Goal: Task Accomplishment & Management: Manage account settings

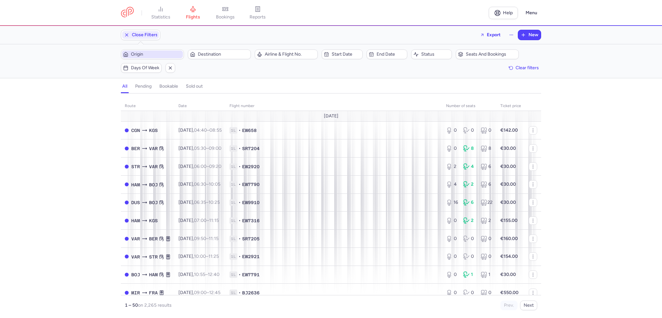
click at [150, 56] on span "Origin" at bounding box center [156, 54] width 51 height 5
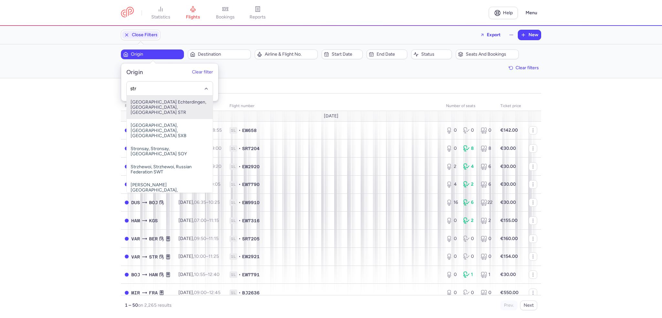
click at [150, 108] on span "[GEOGRAPHIC_DATA] Echterdingen, [GEOGRAPHIC_DATA], [GEOGRAPHIC_DATA] STR" at bounding box center [170, 107] width 86 height 23
type input "str"
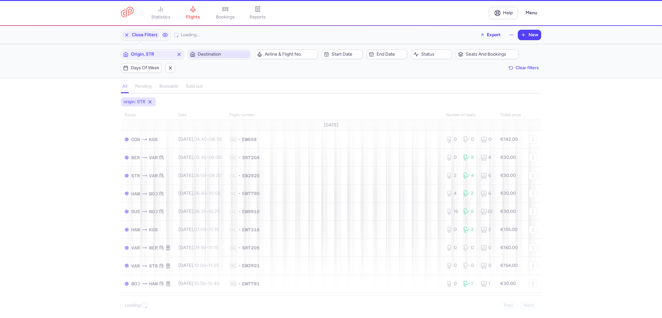
click at [204, 53] on span "Destination" at bounding box center [223, 54] width 51 height 5
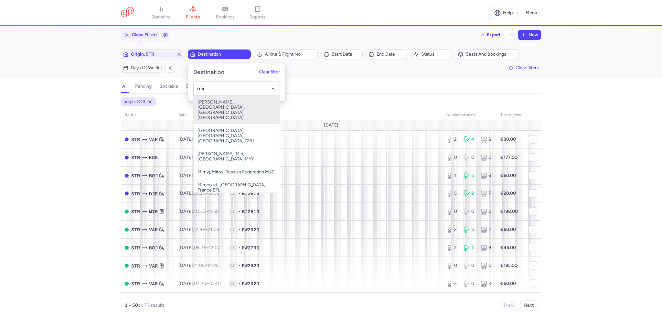
click at [218, 102] on span "[PERSON_NAME], [GEOGRAPHIC_DATA], [GEOGRAPHIC_DATA] [GEOGRAPHIC_DATA]" at bounding box center [237, 110] width 86 height 28
type input "mir"
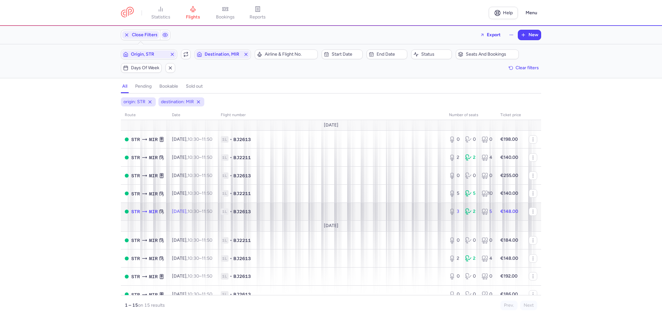
click at [216, 209] on td "[DATE] 10:30 – 11:50 +0" at bounding box center [192, 211] width 49 height 18
select select "days"
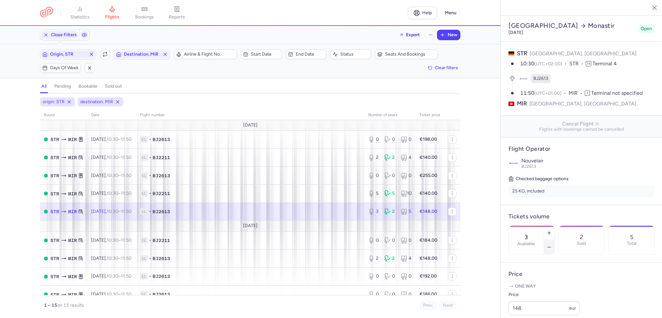
click at [550, 247] on line "button" at bounding box center [548, 247] width 3 height 0
type input "0"
click at [528, 308] on span "Save changes" at bounding box center [530, 305] width 32 height 6
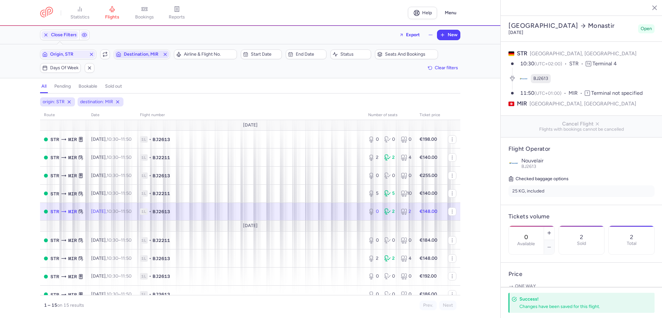
click at [154, 55] on span "Destination, MIR" at bounding box center [142, 54] width 36 height 5
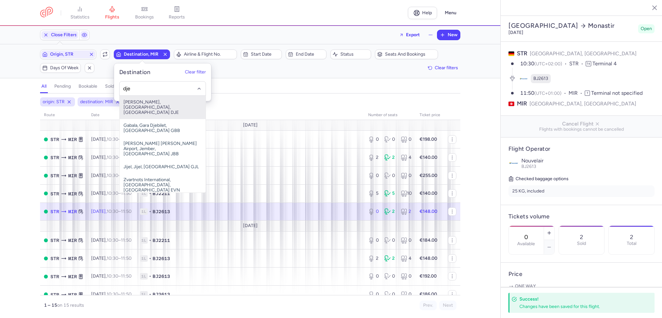
click at [174, 104] on span "[PERSON_NAME], [GEOGRAPHIC_DATA], [GEOGRAPHIC_DATA] DJE" at bounding box center [163, 107] width 86 height 23
type input "dje"
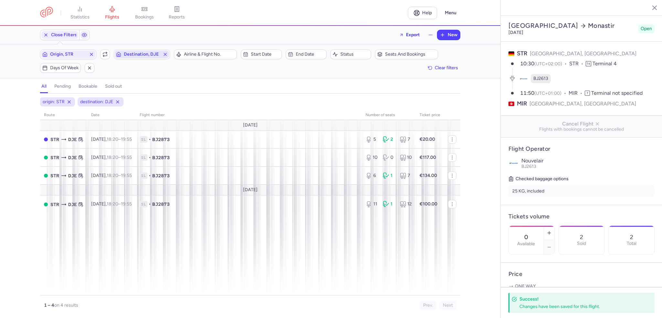
click at [136, 51] on span "Destination, DJE" at bounding box center [142, 54] width 54 height 8
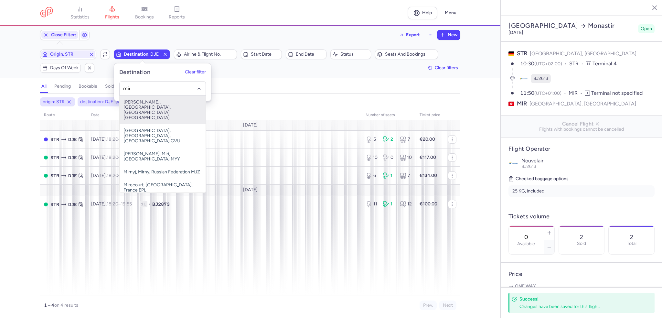
click at [155, 101] on span "[PERSON_NAME], [GEOGRAPHIC_DATA], [GEOGRAPHIC_DATA] [GEOGRAPHIC_DATA]" at bounding box center [163, 110] width 86 height 28
type input "mir"
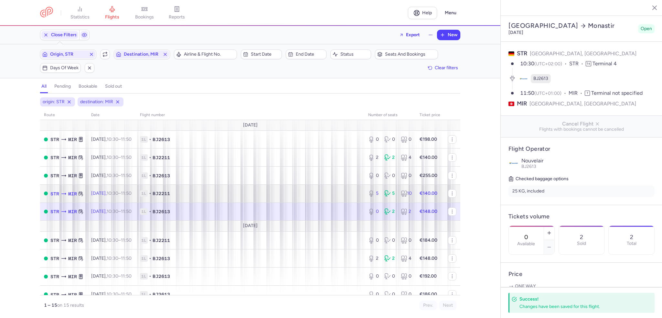
click at [168, 189] on td "1L • BJ2211" at bounding box center [250, 193] width 228 height 18
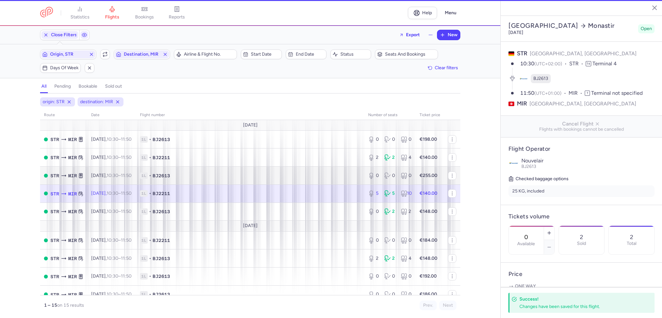
type input "5"
type input "4"
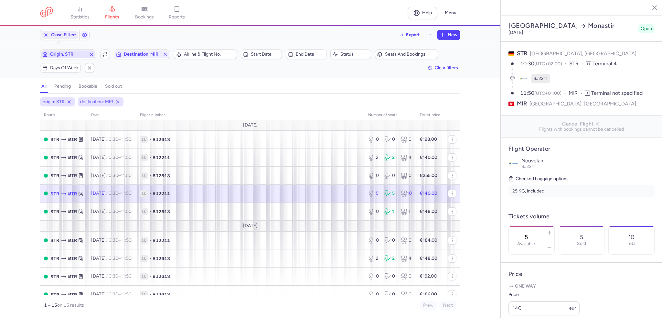
click at [91, 56] on icon "button" at bounding box center [91, 54] width 5 height 5
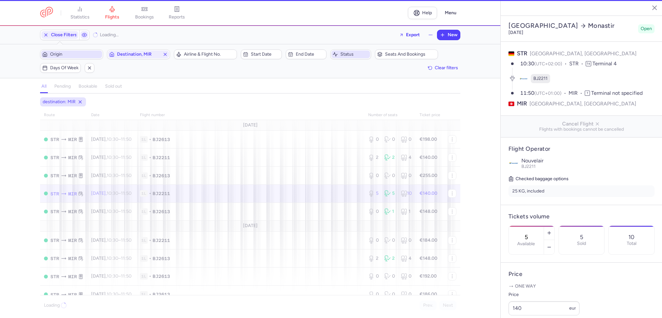
click at [165, 52] on icon "button" at bounding box center [165, 54] width 5 height 5
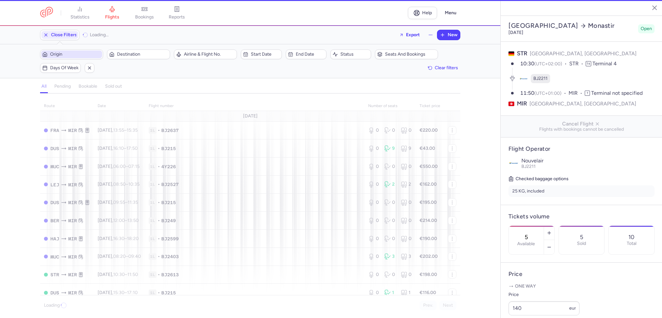
click at [403, 55] on span "Seats and bookings" at bounding box center [410, 54] width 51 height 5
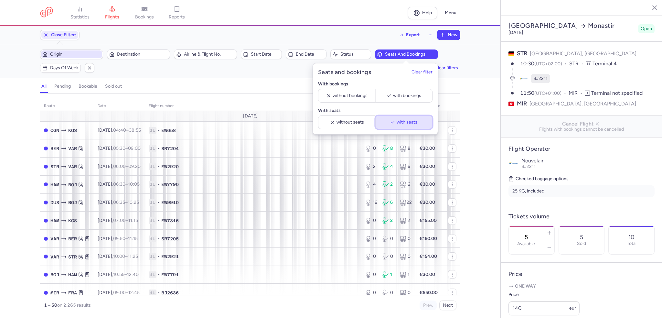
drag, startPoint x: 392, startPoint y: 122, endPoint x: 388, endPoint y: 121, distance: 4.2
click at [391, 122] on icon "button" at bounding box center [392, 122] width 5 height 5
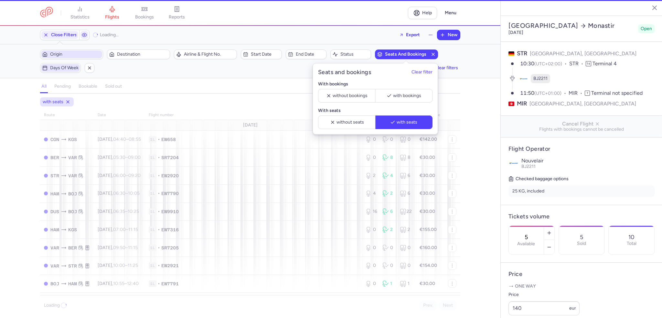
click at [60, 65] on span "Days of week" at bounding box center [64, 67] width 28 height 5
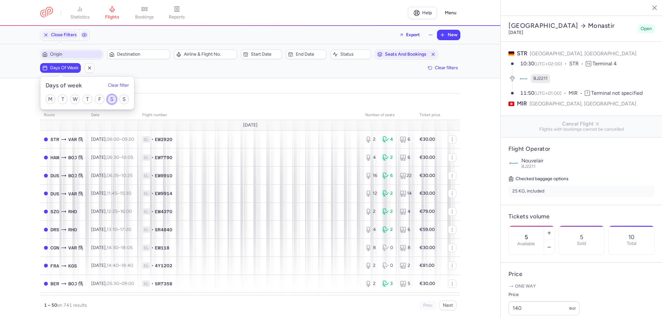
click at [112, 98] on input "S" at bounding box center [112, 99] width 10 height 10
checkbox input "true"
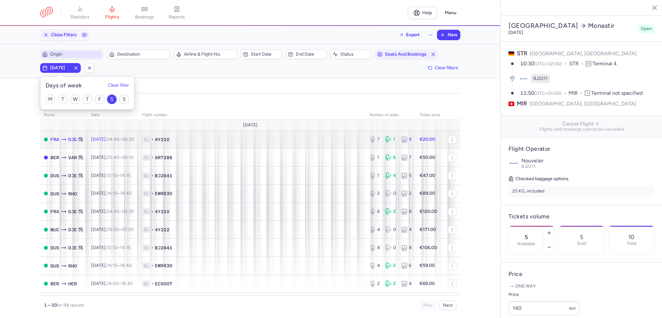
click at [252, 143] on td "1L • 4Y210" at bounding box center [251, 139] width 227 height 18
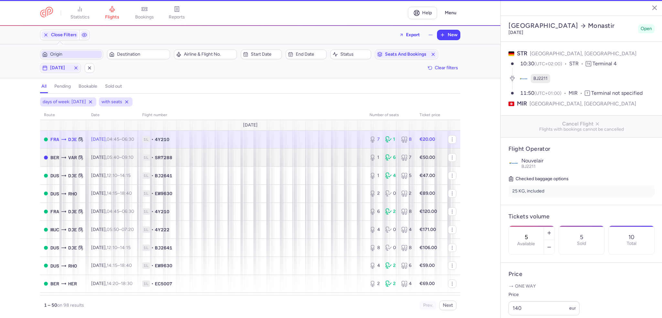
type input "7"
type input "38"
select select "hours"
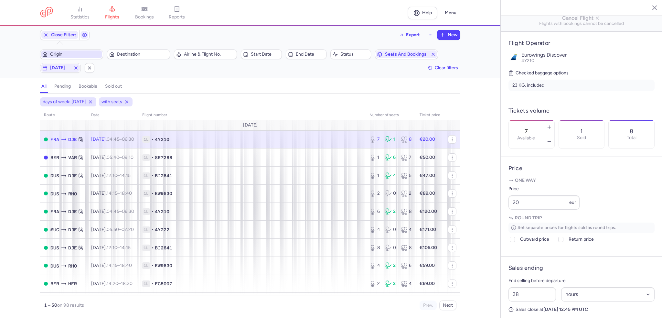
scroll to position [129, 0]
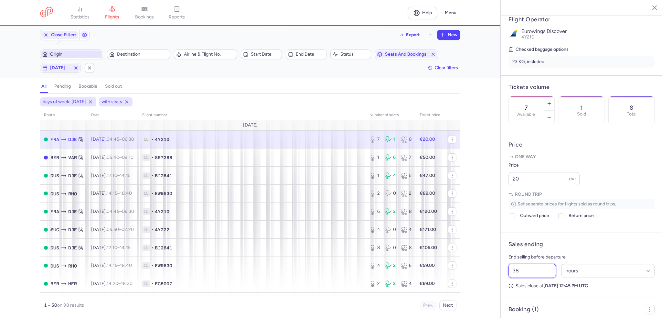
click at [538, 278] on input "38" at bounding box center [532, 270] width 48 height 14
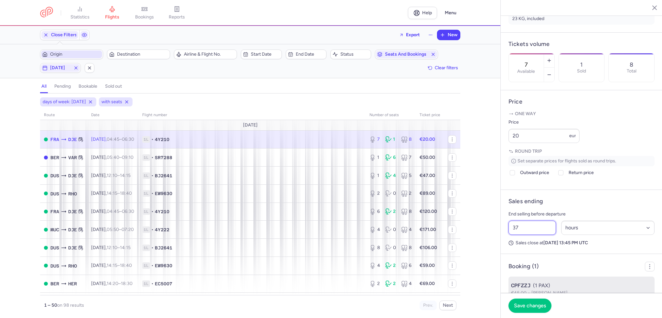
scroll to position [206, 0]
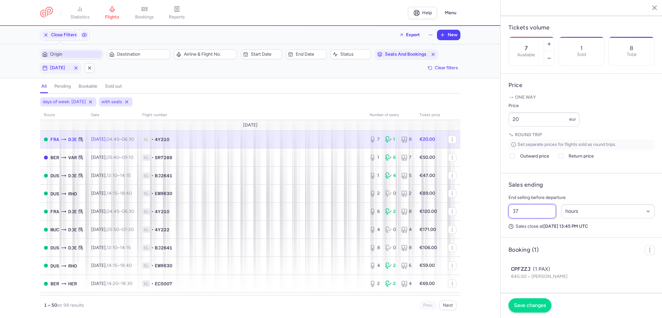
type input "37"
click at [523, 307] on span "Save changes" at bounding box center [530, 305] width 32 height 6
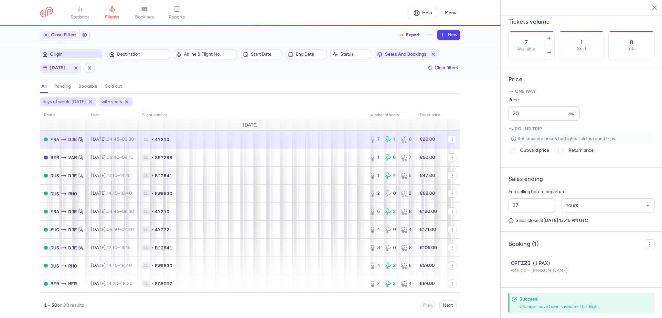
scroll to position [198, 0]
click at [198, 168] on td "1L • BJ2641" at bounding box center [251, 175] width 227 height 18
type input "1"
type input "2"
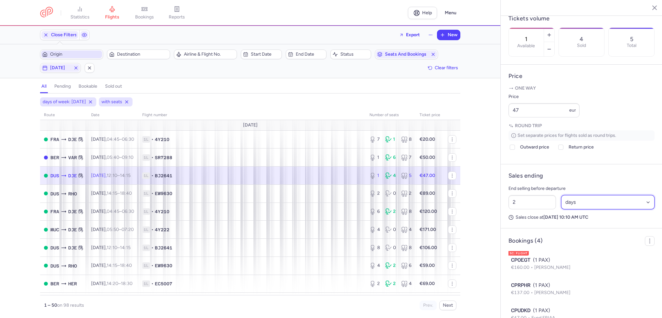
click at [576, 209] on select "Select an option hours days" at bounding box center [608, 202] width 94 height 14
select select "hours"
click at [561, 209] on select "Select an option hours days" at bounding box center [608, 202] width 94 height 14
drag, startPoint x: 535, startPoint y: 220, endPoint x: 506, endPoint y: 220, distance: 28.4
click at [506, 212] on div "2 Select an option hours days" at bounding box center [581, 201] width 151 height 19
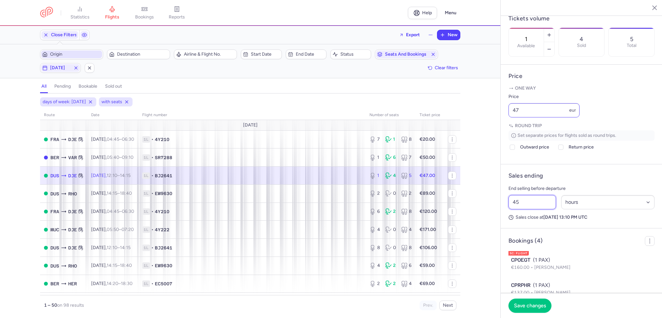
type input "45"
drag, startPoint x: 536, startPoint y: 128, endPoint x: 491, endPoint y: 124, distance: 45.7
click at [491, 123] on div "statistics flights bookings reports Help Menu Close Filters Export New Filters …" at bounding box center [331, 159] width 662 height 318
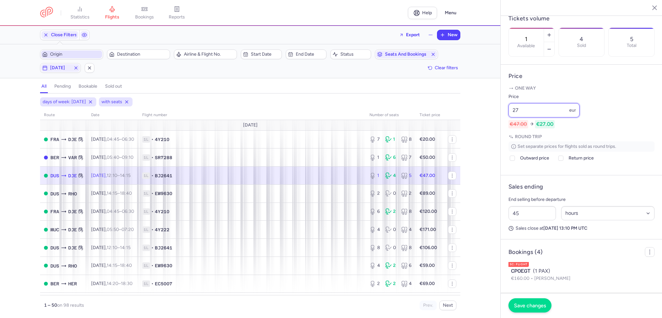
type input "27"
click at [527, 304] on span "Save changes" at bounding box center [530, 305] width 32 height 6
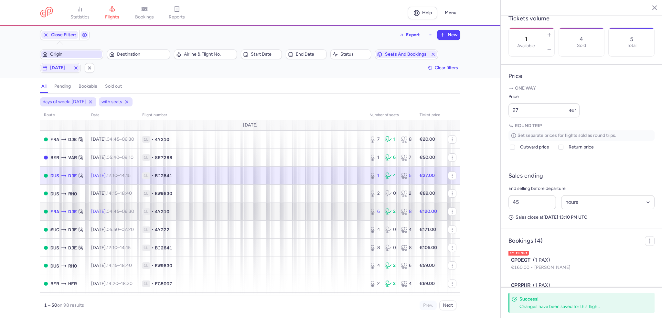
click at [281, 215] on span "1L • 4Y210" at bounding box center [251, 211] width 219 height 6
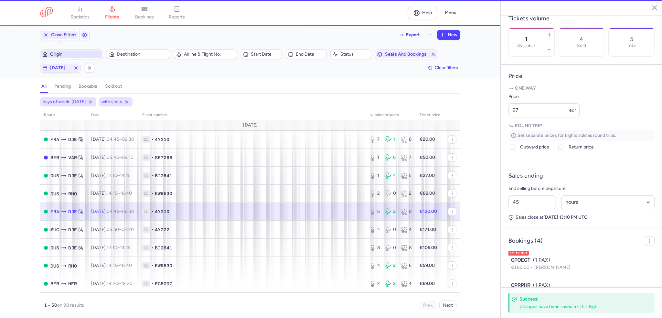
type input "6"
type input "2"
select select "days"
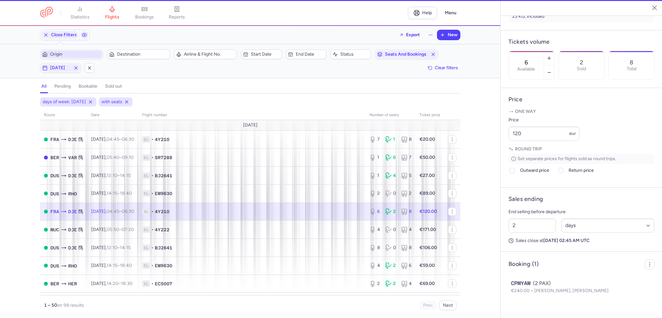
scroll to position [181, 0]
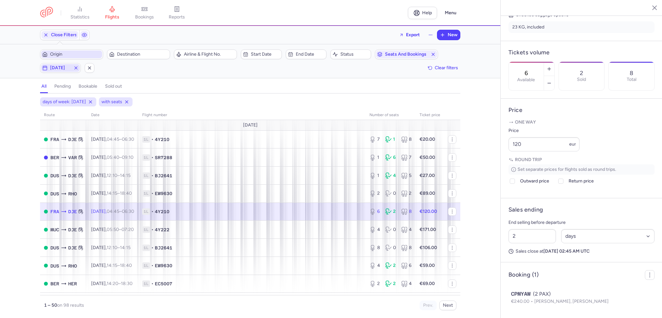
click at [57, 71] on span "[DATE]" at bounding box center [60, 68] width 39 height 8
click at [112, 100] on input "S" at bounding box center [112, 99] width 10 height 10
checkbox input "false"
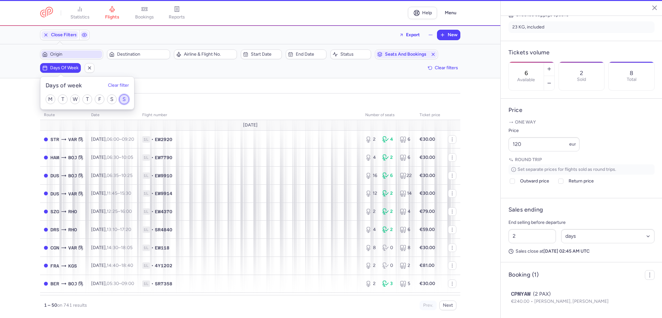
click at [125, 98] on input "S" at bounding box center [124, 99] width 10 height 10
checkbox input "true"
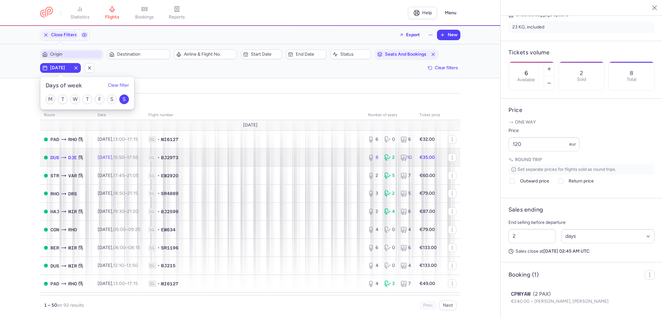
click at [191, 153] on td "1L • BJ2973" at bounding box center [253, 157] width 219 height 18
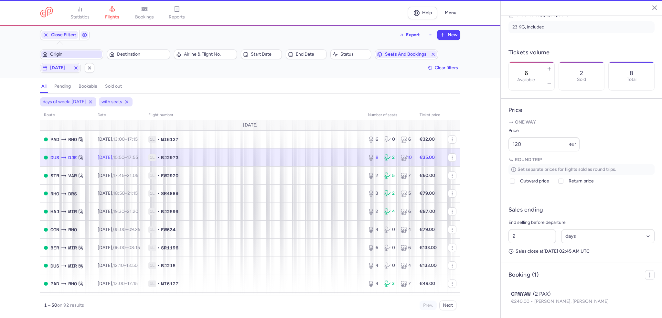
type input "8"
type input "3"
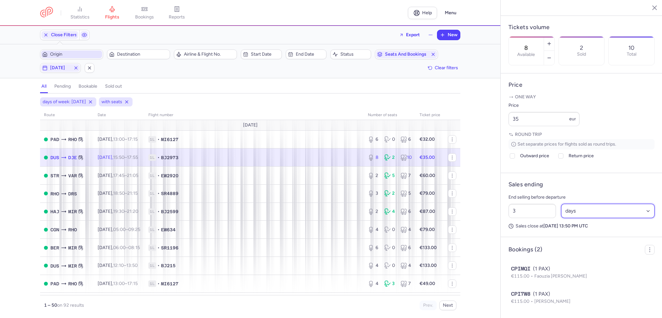
drag, startPoint x: 600, startPoint y: 222, endPoint x: 596, endPoint y: 222, distance: 4.5
click at [600, 218] on select "Select an option hours days" at bounding box center [608, 211] width 94 height 14
select select "hours"
click at [561, 212] on select "Select an option hours days" at bounding box center [608, 211] width 94 height 14
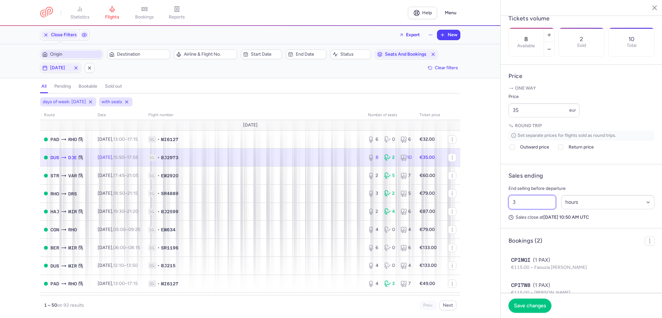
drag, startPoint x: 535, startPoint y: 219, endPoint x: 491, endPoint y: 215, distance: 43.5
click at [491, 215] on div "statistics flights bookings reports Help Menu Close Filters Export New Filters …" at bounding box center [331, 159] width 662 height 318
type input "49"
drag, startPoint x: 516, startPoint y: 126, endPoint x: 511, endPoint y: 126, distance: 5.2
click at [511, 117] on input "35" at bounding box center [543, 110] width 71 height 14
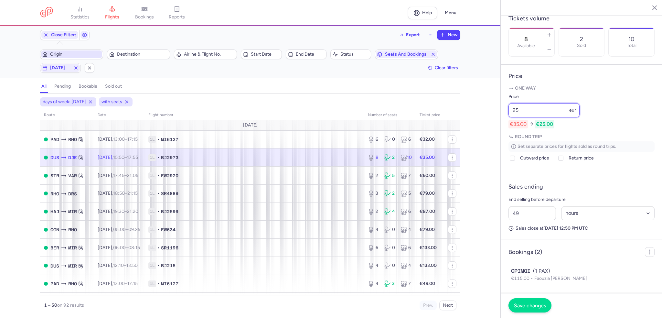
type input "25"
click at [523, 310] on button "Save changes" at bounding box center [529, 305] width 43 height 14
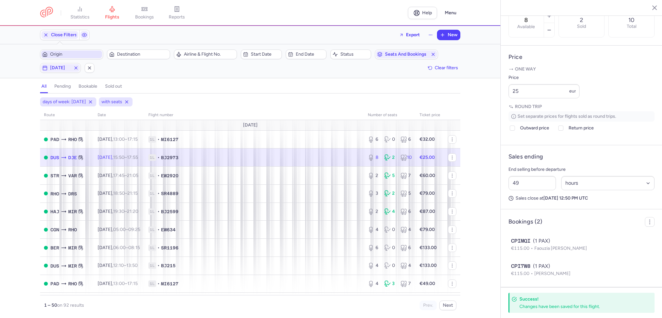
scroll to position [237, 0]
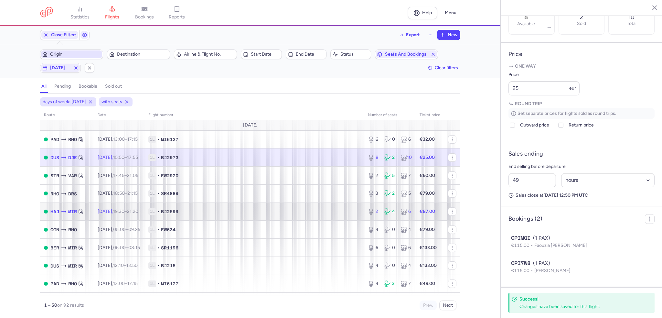
click at [258, 208] on td "1L • BJ2599" at bounding box center [253, 211] width 219 height 18
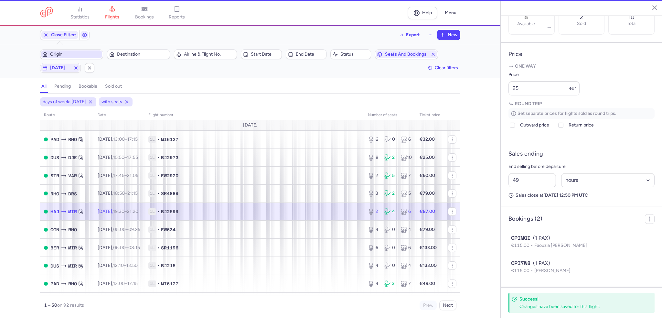
type input "2"
type input "3"
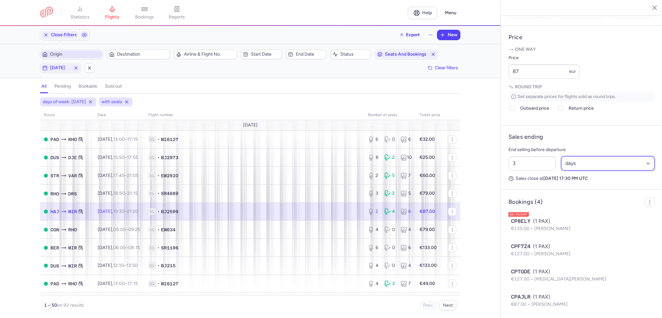
click at [573, 170] on select "Select an option hours days" at bounding box center [608, 163] width 94 height 14
select select "hours"
click at [561, 170] on select "Select an option hours days" at bounding box center [608, 163] width 94 height 14
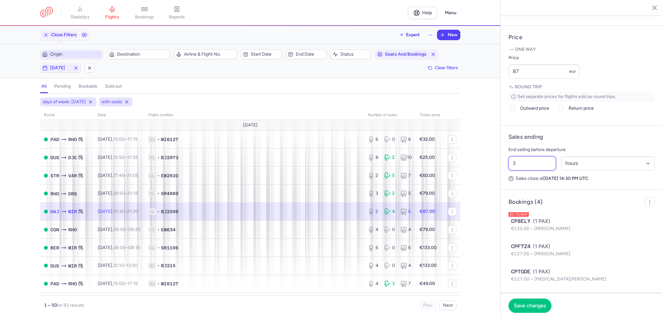
drag, startPoint x: 521, startPoint y: 181, endPoint x: 499, endPoint y: 179, distance: 22.4
click at [497, 179] on div "statistics flights bookings reports Help Menu Close Filters Export New Filters …" at bounding box center [331, 159] width 662 height 318
type input "2"
select select "days"
type input "50"
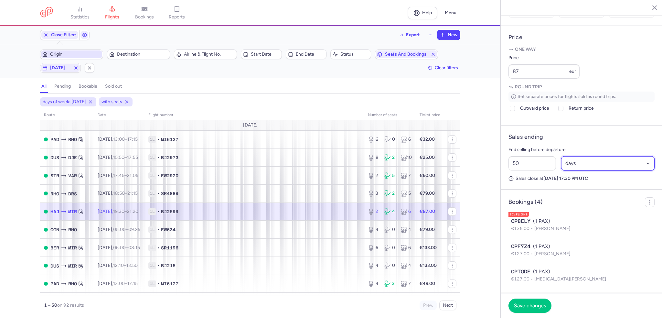
click at [581, 170] on select "Select an option hours days" at bounding box center [608, 163] width 94 height 14
select select "hours"
click at [561, 170] on select "Select an option hours days" at bounding box center [608, 163] width 94 height 14
click at [529, 170] on input "50" at bounding box center [532, 163] width 48 height 14
type input "53"
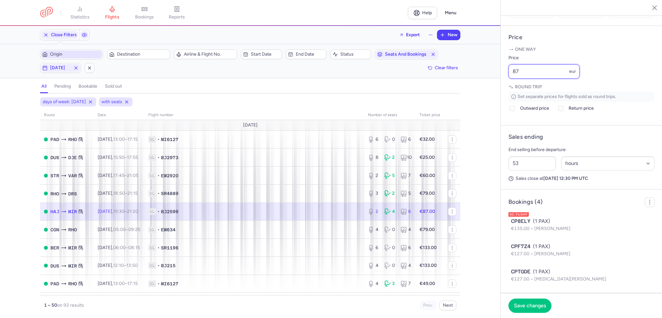
drag, startPoint x: 539, startPoint y: 88, endPoint x: 482, endPoint y: 82, distance: 57.8
click at [482, 82] on div "statistics flights bookings reports Help Menu Close Filters Export New Filters …" at bounding box center [331, 159] width 662 height 318
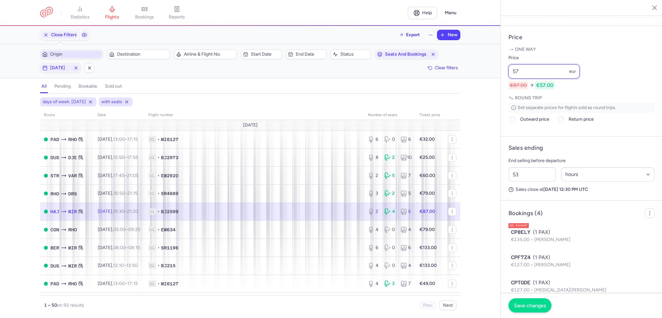
type input "57"
drag, startPoint x: 533, startPoint y: 307, endPoint x: 528, endPoint y: 297, distance: 10.7
click at [532, 307] on span "Save changes" at bounding box center [530, 305] width 32 height 6
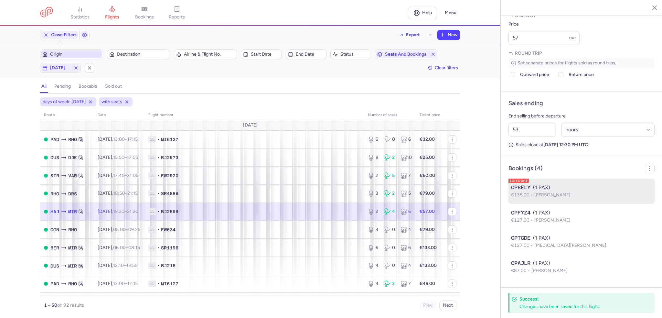
scroll to position [287, 0]
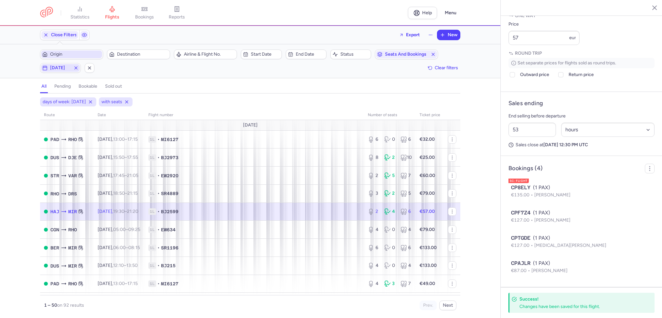
click at [52, 69] on span "[DATE]" at bounding box center [60, 67] width 21 height 5
click at [122, 98] on input "S" at bounding box center [124, 99] width 10 height 10
checkbox input "false"
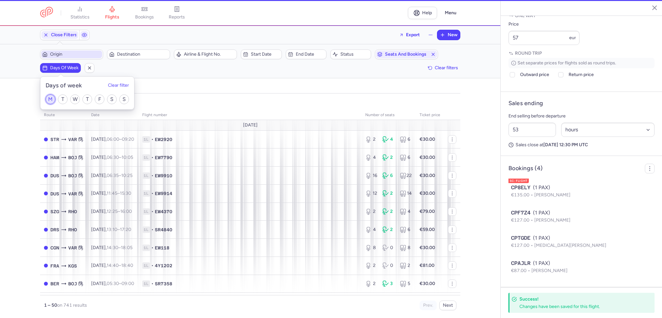
click at [50, 101] on input "M" at bounding box center [51, 99] width 10 height 10
checkbox input "true"
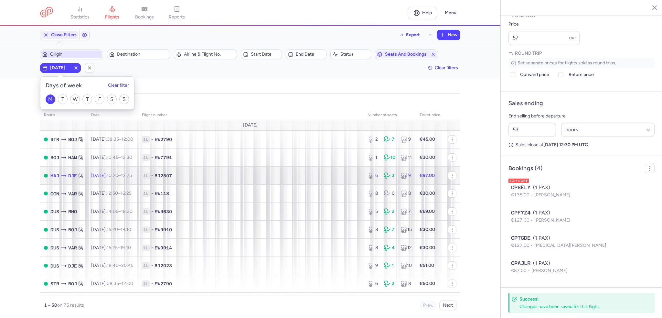
click at [178, 172] on td "1L • BJ2807" at bounding box center [251, 175] width 226 height 18
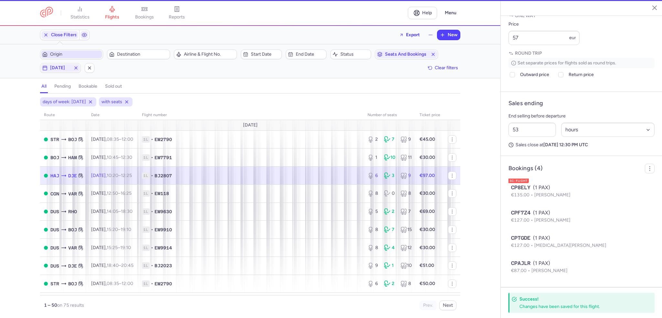
type input "6"
type input "3"
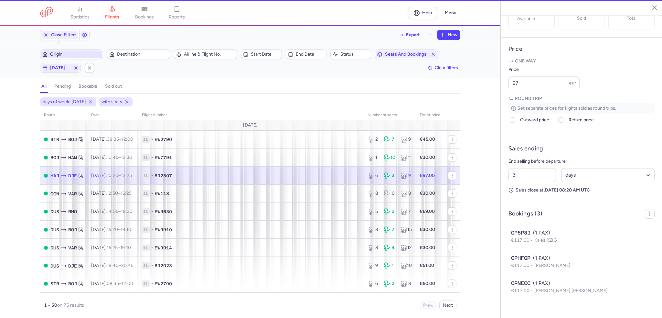
scroll to position [231, 0]
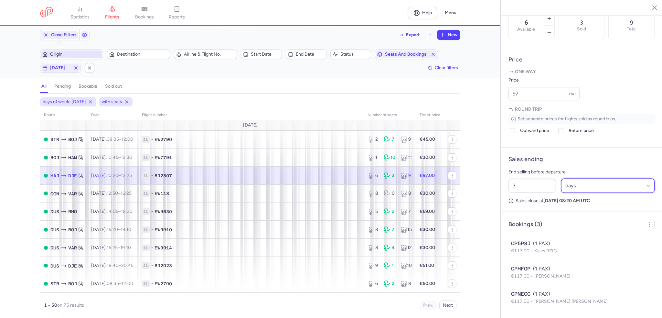
drag, startPoint x: 575, startPoint y: 183, endPoint x: 575, endPoint y: 187, distance: 3.9
click at [575, 183] on select "Select an option hours days" at bounding box center [608, 185] width 94 height 14
select select "hours"
click at [561, 179] on select "Select an option hours days" at bounding box center [608, 185] width 94 height 14
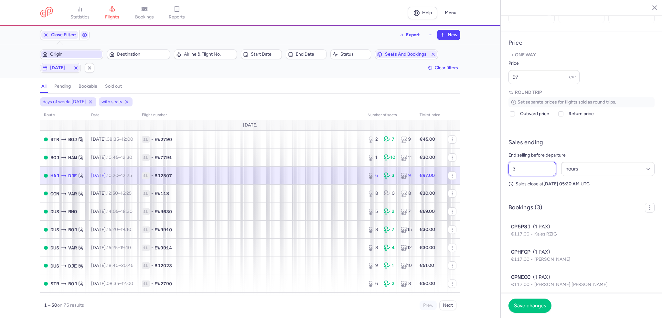
drag, startPoint x: 538, startPoint y: 189, endPoint x: 490, endPoint y: 187, distance: 48.2
click at [490, 187] on div "statistics flights bookings reports Help Menu Close Filters Export New Filters …" at bounding box center [331, 159] width 662 height 318
type input "8"
type input "7"
type input "68"
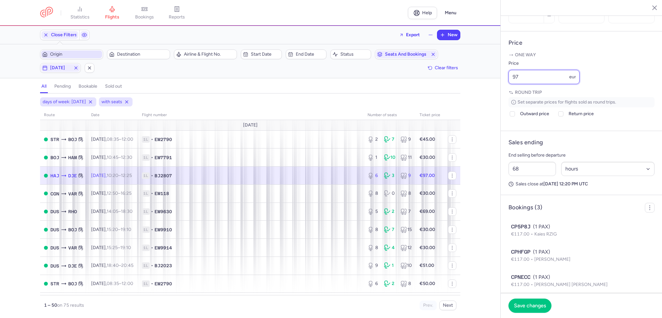
drag, startPoint x: 542, startPoint y: 90, endPoint x: 482, endPoint y: 90, distance: 59.5
click at [482, 90] on div "statistics flights bookings reports Help Menu Close Filters Export New Filters …" at bounding box center [331, 159] width 662 height 318
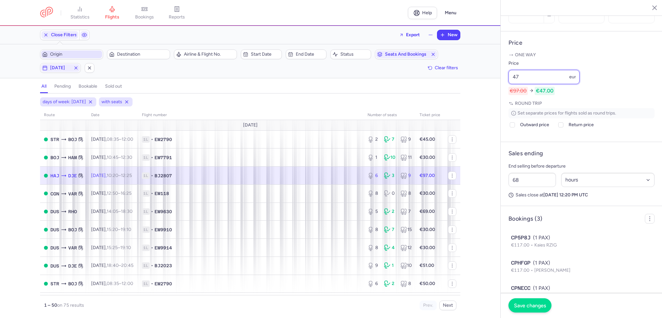
type input "47"
click at [526, 300] on button "Save changes" at bounding box center [529, 305] width 43 height 14
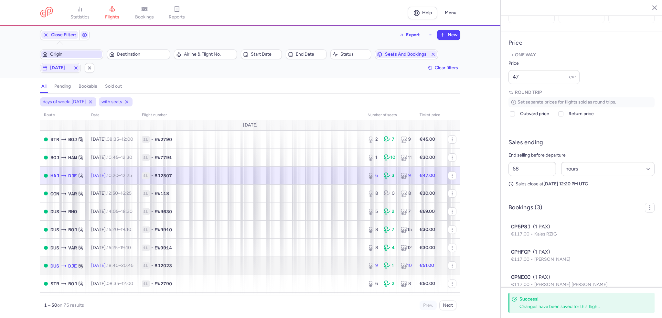
click at [253, 266] on span "1L • BJ2023" at bounding box center [251, 265] width 218 height 6
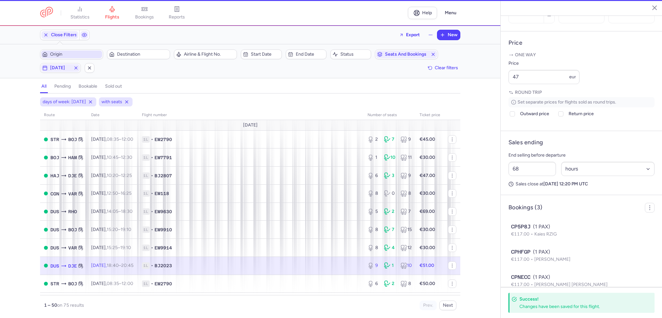
type input "9"
type input "4"
select select "days"
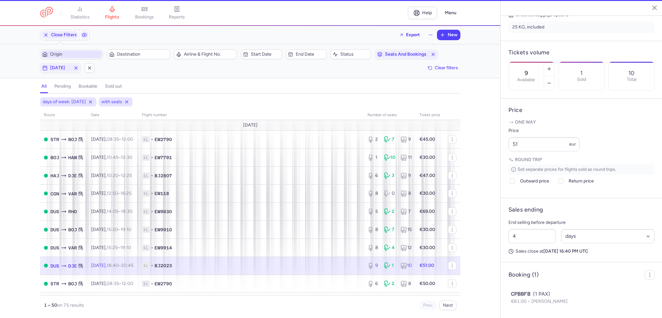
scroll to position [181, 0]
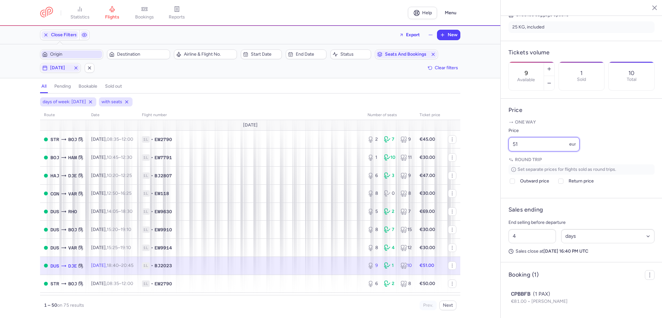
drag, startPoint x: 515, startPoint y: 146, endPoint x: 479, endPoint y: 147, distance: 36.2
click at [479, 147] on div "statistics flights bookings reports Help Menu Close Filters Export New Filters …" at bounding box center [331, 159] width 662 height 318
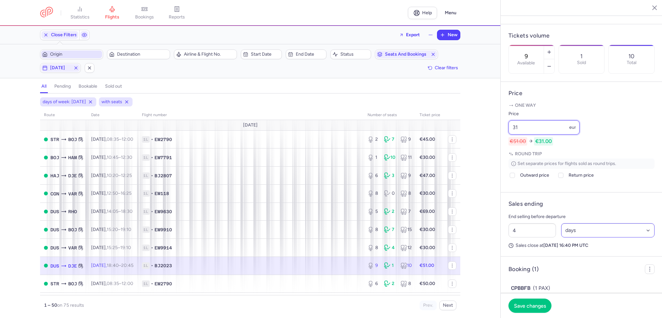
type input "31"
click at [578, 237] on select "Select an option hours days" at bounding box center [608, 230] width 94 height 14
select select "hours"
click at [561, 237] on select "Select an option hours days" at bounding box center [608, 230] width 94 height 14
drag, startPoint x: 518, startPoint y: 250, endPoint x: 486, endPoint y: 246, distance: 31.5
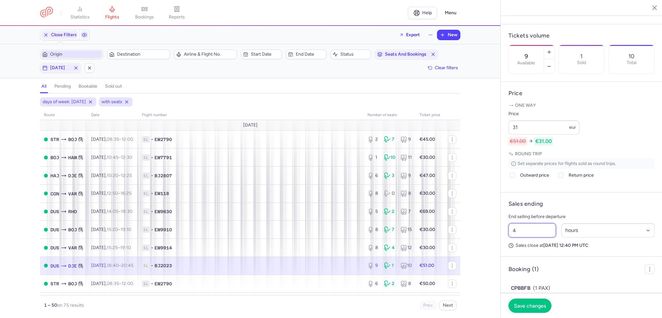
click at [485, 247] on div "statistics flights bookings reports Help Menu Close Filters Export New Filters …" at bounding box center [331, 159] width 662 height 318
type input "76"
click at [523, 307] on span "Save changes" at bounding box center [530, 305] width 32 height 6
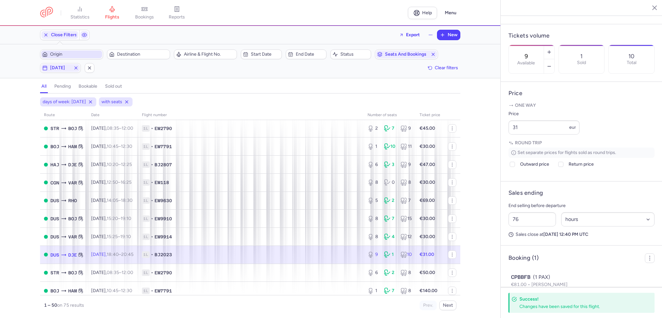
scroll to position [0, 0]
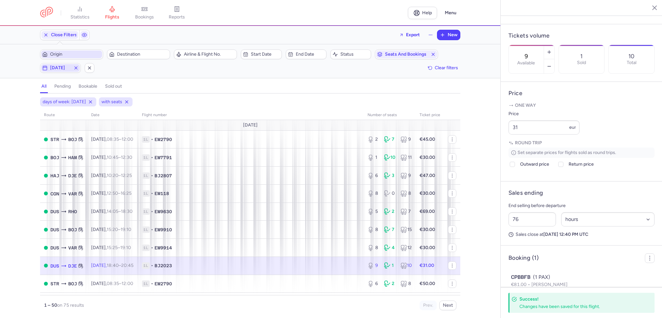
click at [59, 69] on span "[DATE]" at bounding box center [60, 67] width 21 height 5
click at [50, 101] on input "M" at bounding box center [51, 99] width 10 height 10
checkbox input "false"
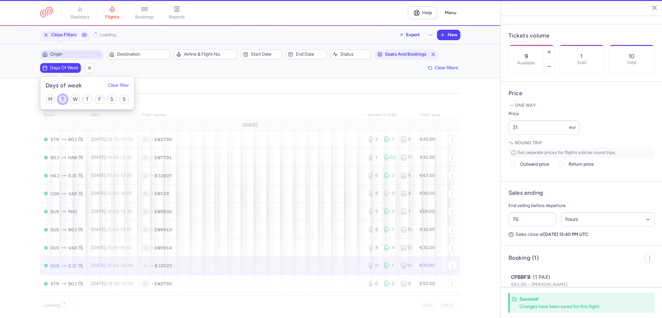
click at [67, 99] on input "T" at bounding box center [63, 99] width 10 height 10
checkbox input "true"
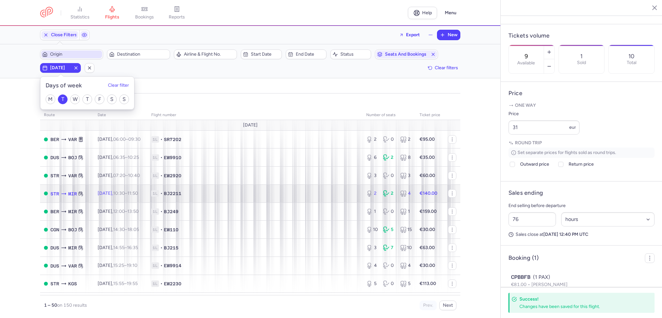
click at [187, 199] on td "1L • BJ2211" at bounding box center [254, 193] width 215 height 18
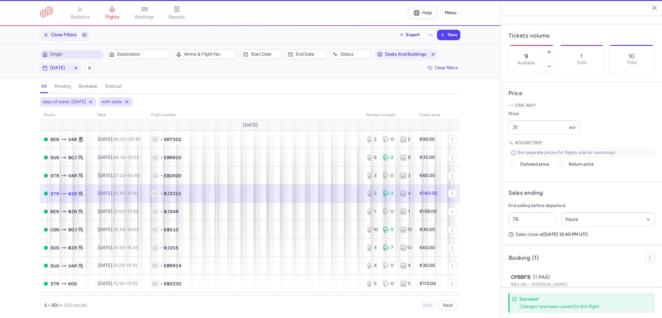
type input "2"
type input "4"
select select "days"
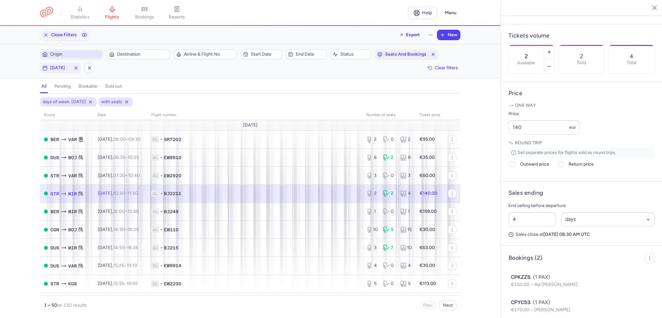
click at [352, 192] on span "1L • BJ2211" at bounding box center [254, 193] width 207 height 6
click at [552, 64] on icon "button" at bounding box center [549, 66] width 5 height 5
type input "1"
click at [526, 305] on span "Save changes" at bounding box center [530, 305] width 32 height 6
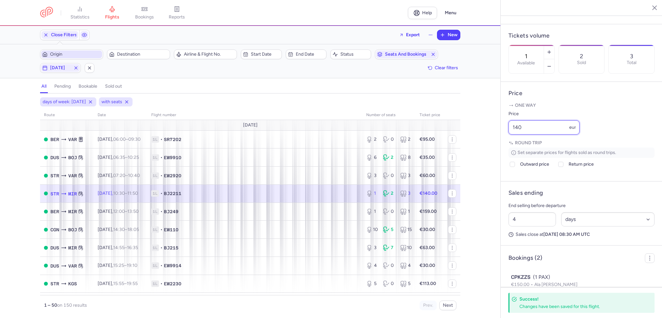
drag, startPoint x: 537, startPoint y: 142, endPoint x: 494, endPoint y: 141, distance: 43.0
click at [494, 141] on div "statistics flights bookings reports Help Menu Close Filters Export New Filters …" at bounding box center [331, 159] width 662 height 318
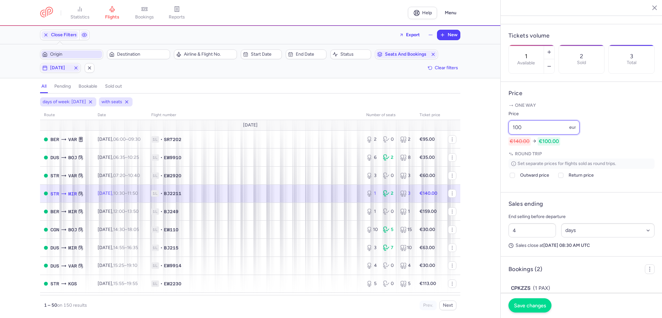
type input "100"
click at [544, 306] on span "Save changes" at bounding box center [530, 305] width 32 height 6
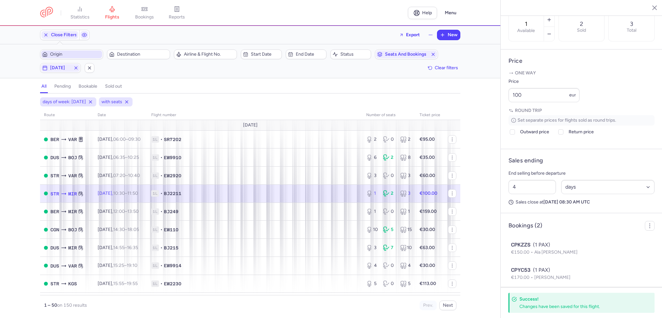
scroll to position [237, 0]
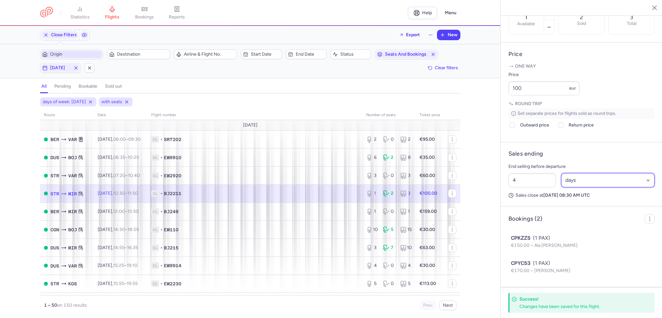
click at [573, 175] on select "Select an option hours days" at bounding box center [608, 180] width 94 height 14
select select "hours"
click at [561, 173] on select "Select an option hours days" at bounding box center [608, 180] width 94 height 14
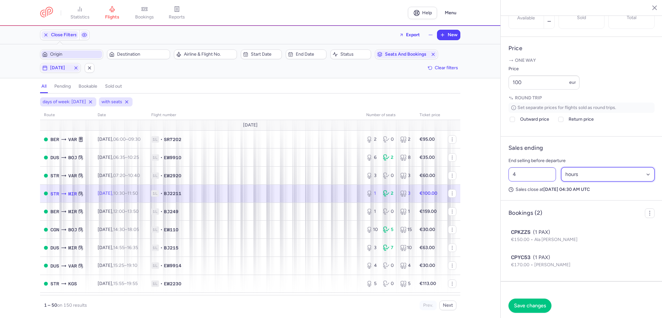
scroll to position [231, 0]
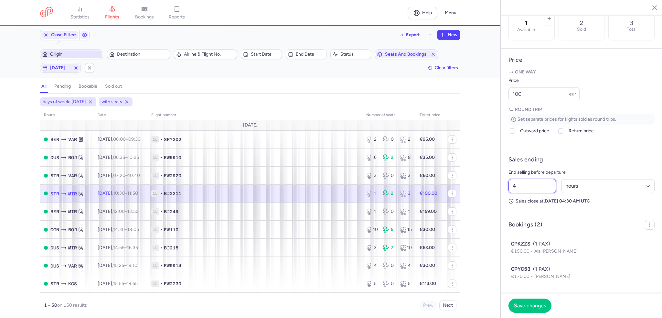
drag, startPoint x: 522, startPoint y: 181, endPoint x: 478, endPoint y: 185, distance: 44.2
click at [478, 185] on div "statistics flights bookings reports Help Menu Close Filters Export New Filters …" at bounding box center [331, 159] width 662 height 318
type input "5"
select select "days"
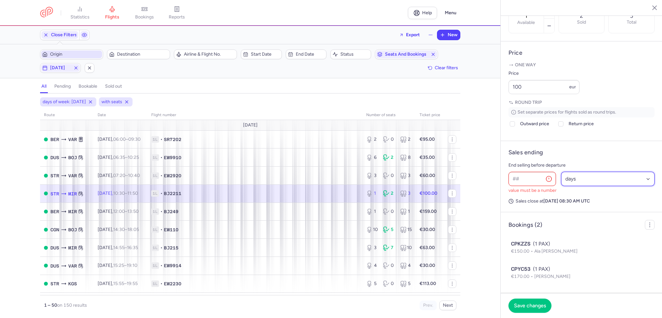
click at [597, 184] on select "Select an option hours days" at bounding box center [608, 179] width 94 height 14
select select "hours"
click at [561, 179] on select "Select an option hours days" at bounding box center [608, 179] width 94 height 14
type input "0"
click at [521, 185] on input "0" at bounding box center [532, 179] width 48 height 14
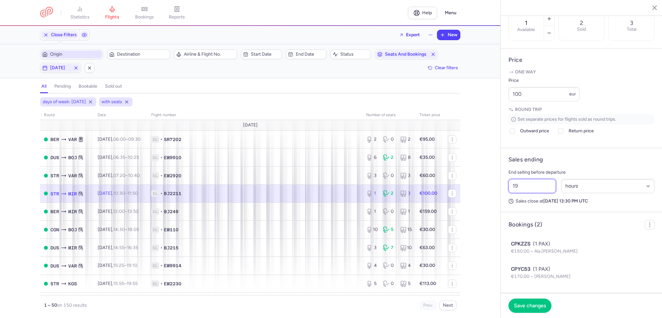
type input "1"
type input "9"
click at [535, 302] on span "Save changes" at bounding box center [530, 305] width 32 height 6
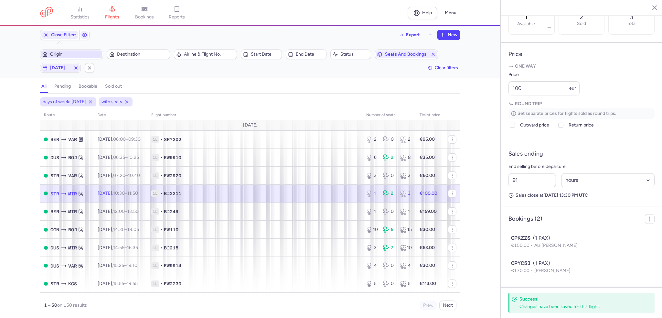
scroll to position [223, 0]
click at [240, 213] on span "1L • BJ249" at bounding box center [254, 211] width 207 height 6
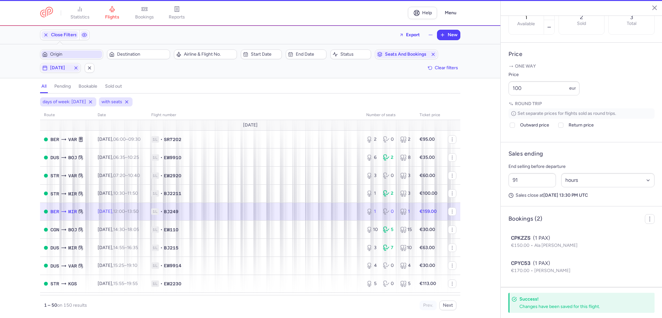
type input "4"
select select "days"
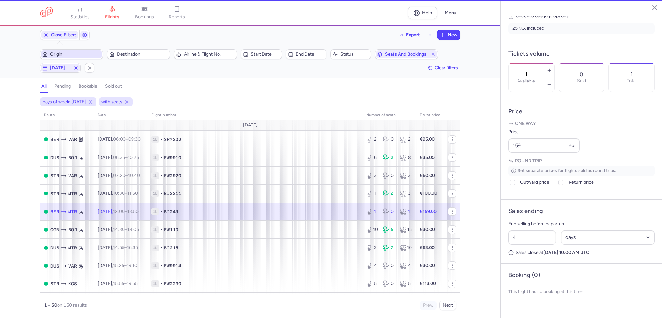
scroll to position [164, 0]
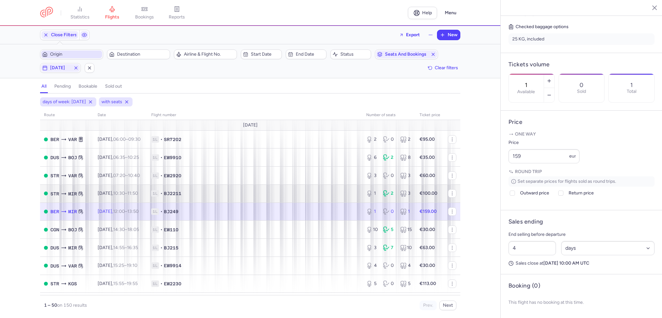
drag, startPoint x: 369, startPoint y: 212, endPoint x: 434, endPoint y: 191, distance: 68.7
click at [369, 212] on icon at bounding box center [370, 211] width 8 height 6
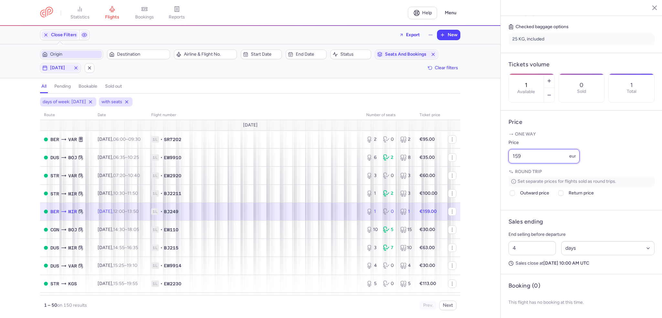
drag, startPoint x: 532, startPoint y: 152, endPoint x: 481, endPoint y: 151, distance: 51.1
click at [481, 151] on div "statistics flights bookings reports Help Menu Close Filters Export New Filters …" at bounding box center [331, 159] width 662 height 318
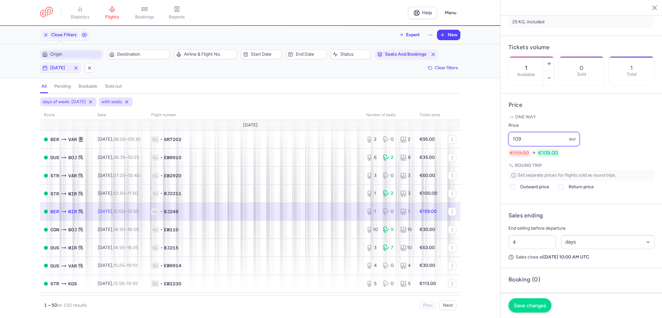
type input "109"
click at [535, 307] on span "Save changes" at bounding box center [530, 305] width 32 height 6
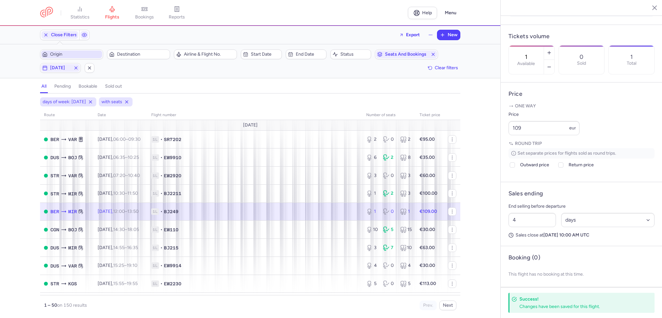
scroll to position [191, 0]
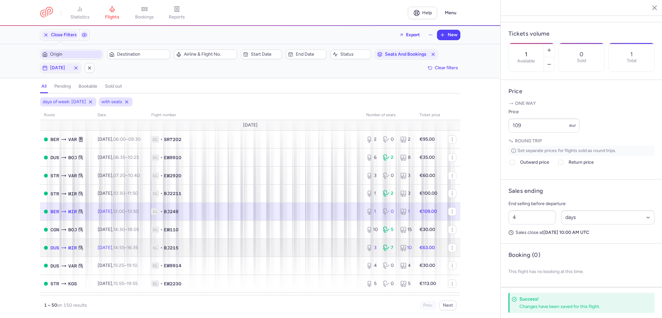
click at [265, 246] on span "1L • BJ215" at bounding box center [254, 247] width 207 height 6
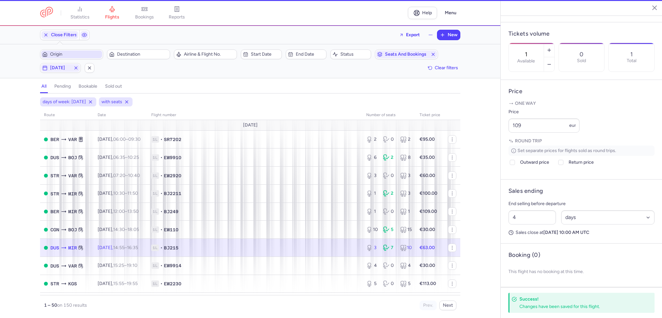
type input "3"
type input "5"
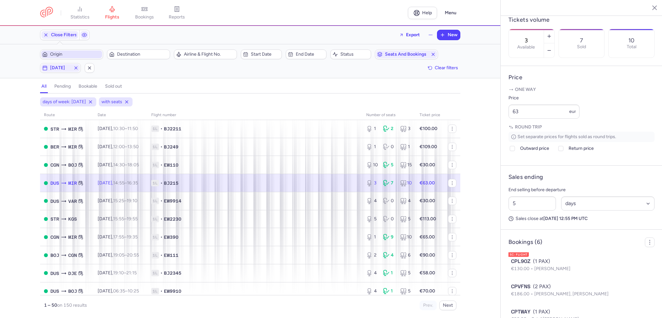
scroll to position [97, 0]
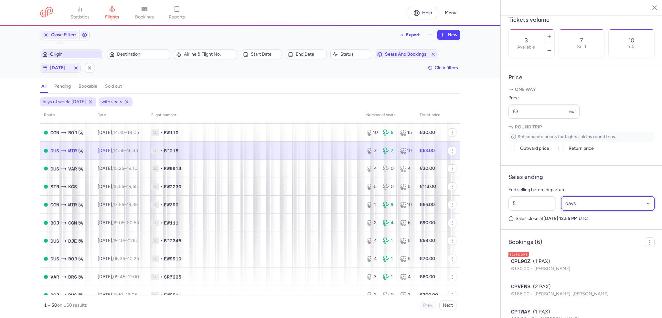
drag, startPoint x: 587, startPoint y: 219, endPoint x: 585, endPoint y: 225, distance: 5.8
click at [587, 210] on select "Select an option hours days" at bounding box center [608, 203] width 94 height 14
select select "hours"
click at [561, 210] on select "Select an option hours days" at bounding box center [608, 203] width 94 height 14
drag, startPoint x: 533, startPoint y: 215, endPoint x: 505, endPoint y: 215, distance: 27.5
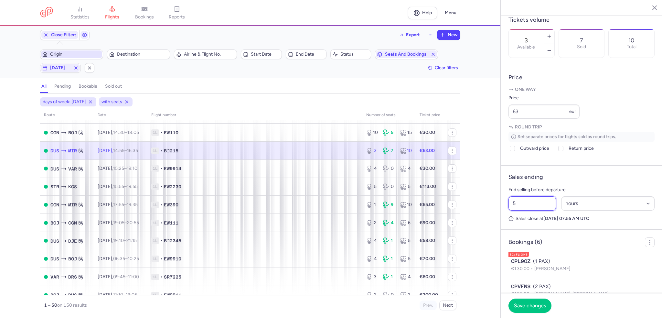
click at [505, 215] on article "Sales ending End selling before departure 5 Select an option hours days Sales c…" at bounding box center [582, 197] width 162 height 64
type input "1"
type input "4"
select select "days"
type input "4"
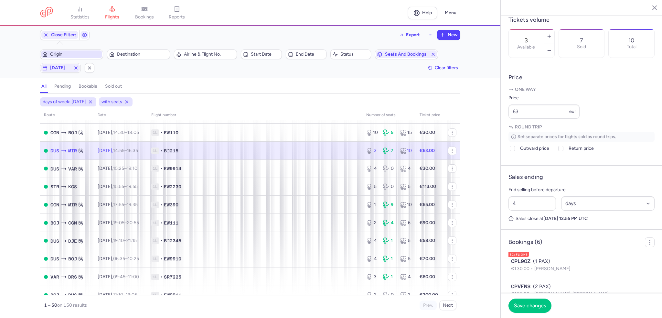
click at [576, 181] on header "Sales ending" at bounding box center [581, 176] width 146 height 7
drag, startPoint x: 533, startPoint y: 132, endPoint x: 482, endPoint y: 124, distance: 51.1
click at [482, 124] on div "statistics flights bookings reports Help Menu Close Filters Export New Filters …" at bounding box center [331, 159] width 662 height 318
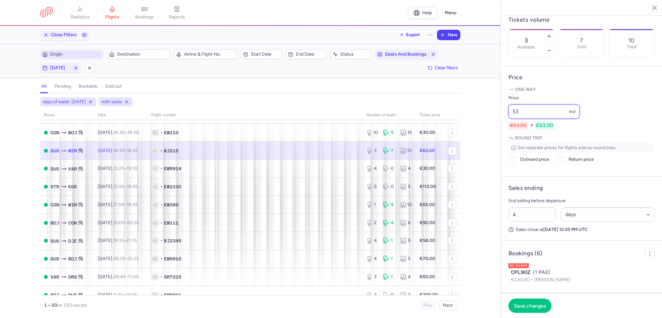
scroll to position [343, 0]
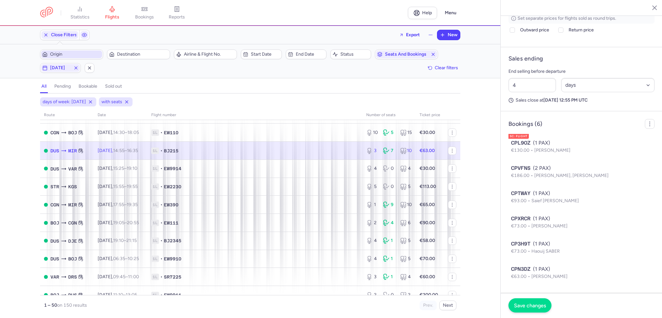
type input "53"
click at [535, 309] on button "Save changes" at bounding box center [529, 305] width 43 height 14
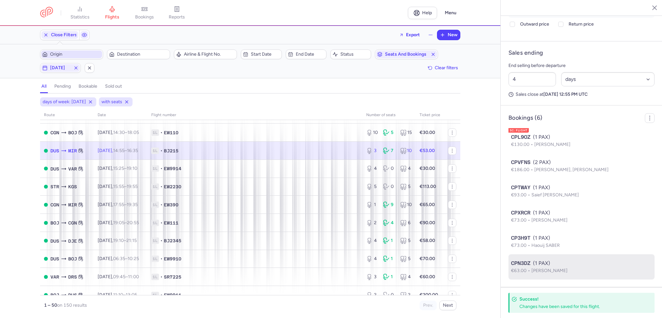
scroll to position [324, 0]
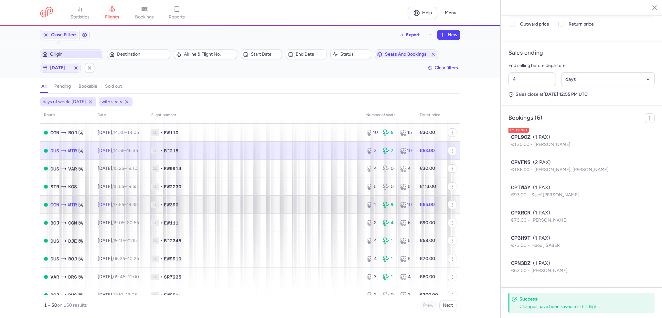
click at [203, 212] on td "1L • EW390" at bounding box center [254, 205] width 215 height 18
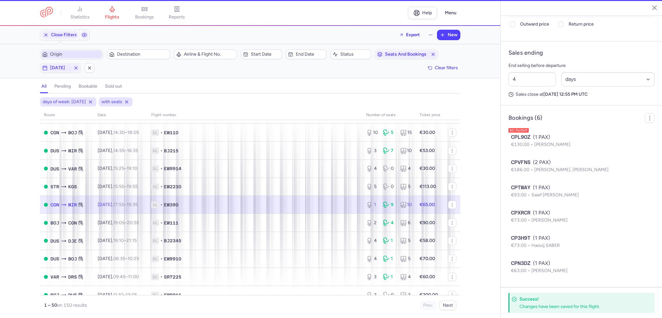
type input "1"
type input "5"
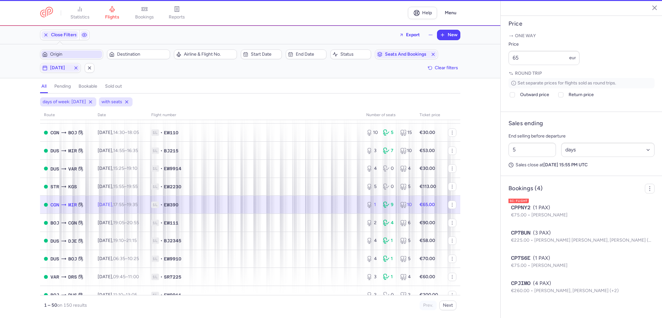
scroll to position [256, 0]
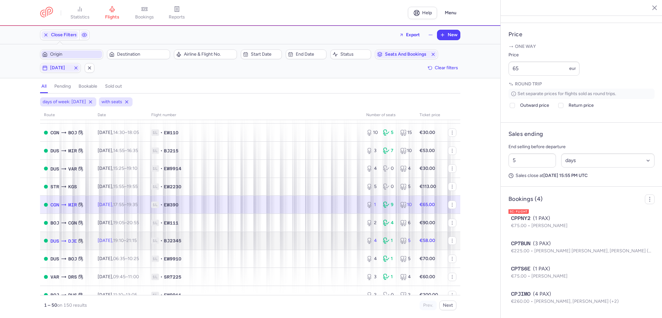
click at [257, 241] on span "1L • BJ2345" at bounding box center [254, 240] width 207 height 6
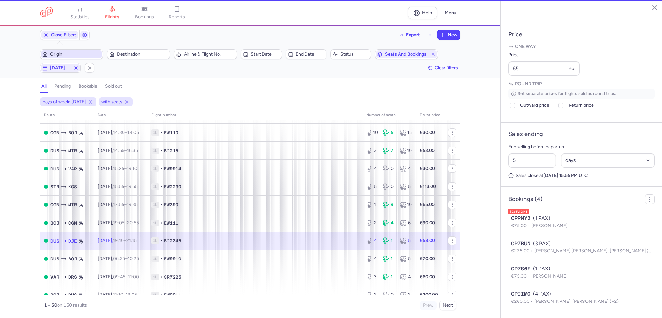
type input "4"
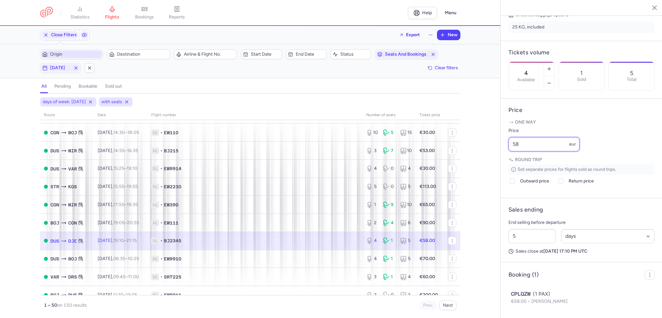
drag, startPoint x: 536, startPoint y: 139, endPoint x: 501, endPoint y: 140, distance: 35.2
click at [501, 140] on article "Price One way Price 58 eur Round trip Set separate prices for flights sold as r…" at bounding box center [582, 149] width 162 height 100
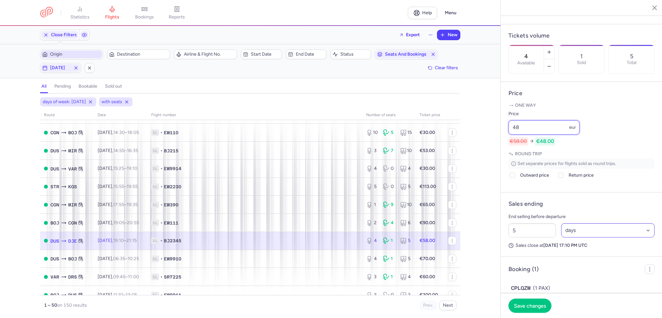
type input "48"
drag, startPoint x: 584, startPoint y: 244, endPoint x: 581, endPoint y: 250, distance: 7.4
click at [584, 237] on select "Select an option hours days" at bounding box center [608, 230] width 94 height 14
click at [532, 237] on input "5" at bounding box center [532, 230] width 48 height 14
type input "4"
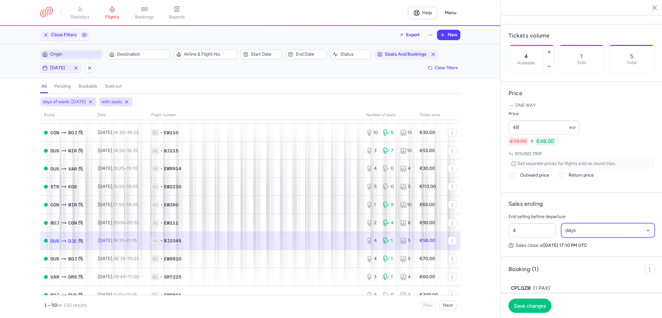
drag, startPoint x: 578, startPoint y: 252, endPoint x: 581, endPoint y: 253, distance: 3.5
click at [578, 237] on select "Select an option hours days" at bounding box center [608, 230] width 94 height 14
select select "hours"
click at [561, 237] on select "Select an option hours days" at bounding box center [608, 230] width 94 height 14
drag, startPoint x: 527, startPoint y: 251, endPoint x: 500, endPoint y: 249, distance: 26.9
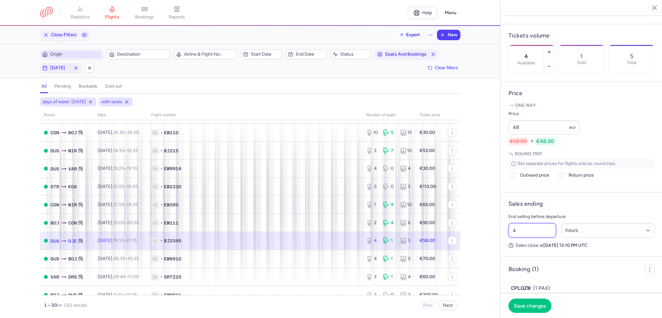
click at [500, 249] on div "[GEOGRAPHIC_DATA] [DATE] Open DUS [GEOGRAPHIC_DATA], [GEOGRAPHIC_DATA] 19:10 (U…" at bounding box center [581, 159] width 162 height 318
type input "9"
type input "100"
click at [521, 299] on button "Save changes" at bounding box center [529, 305] width 43 height 14
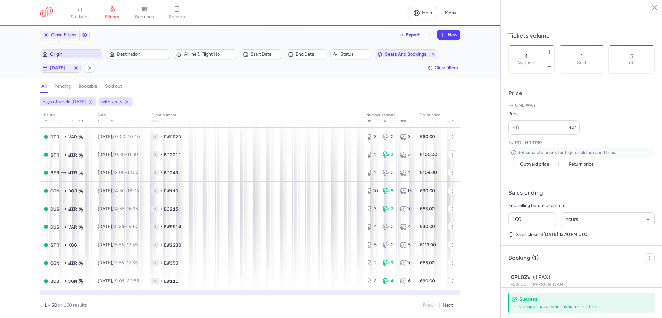
scroll to position [0, 0]
